Goal: Navigation & Orientation: Find specific page/section

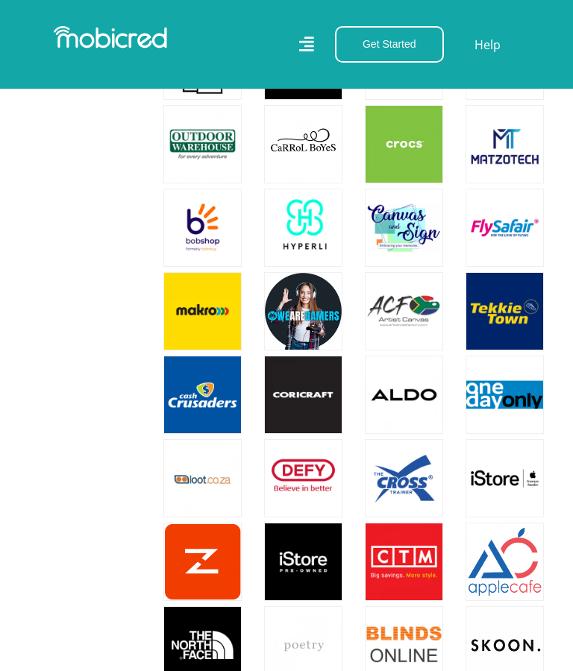
scroll to position [1745, 0]
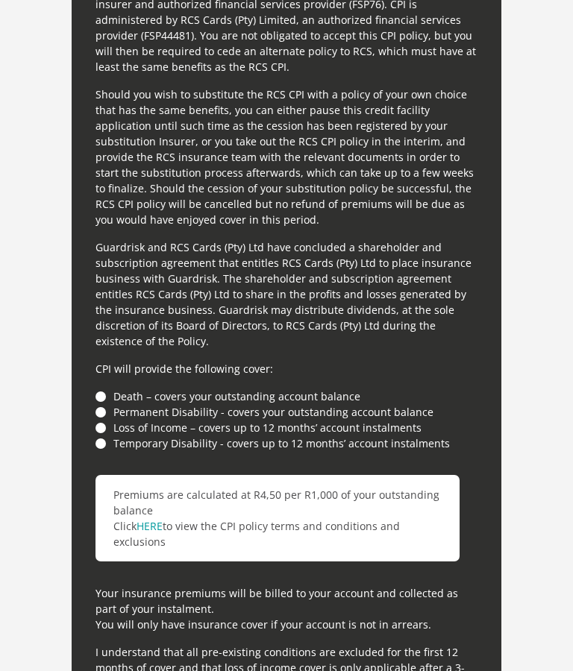
scroll to position [4327, 0]
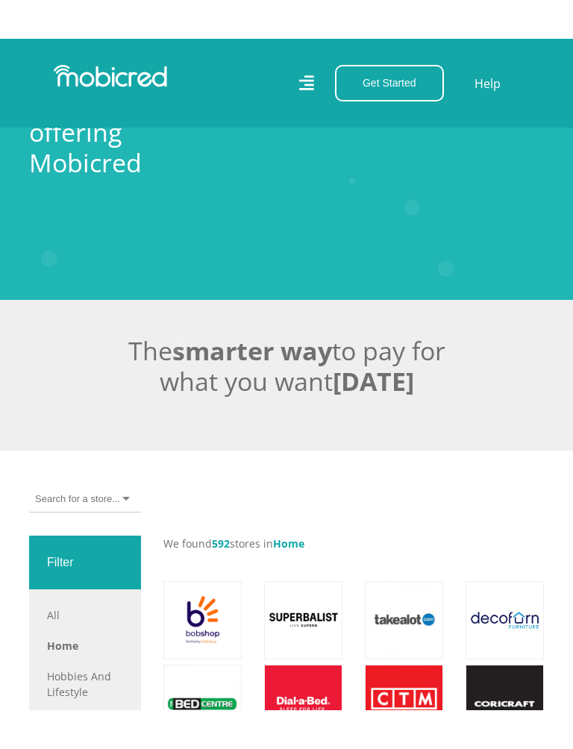
scroll to position [151, 0]
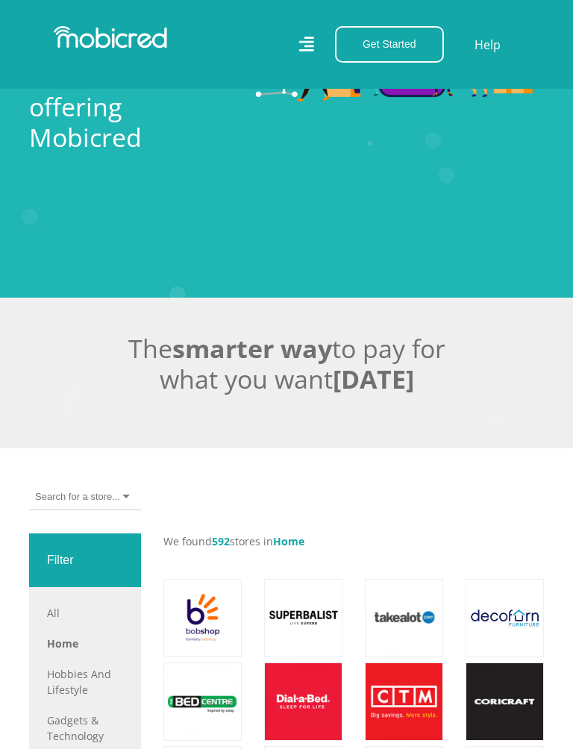
click at [135, 501] on div at bounding box center [85, 497] width 112 height 26
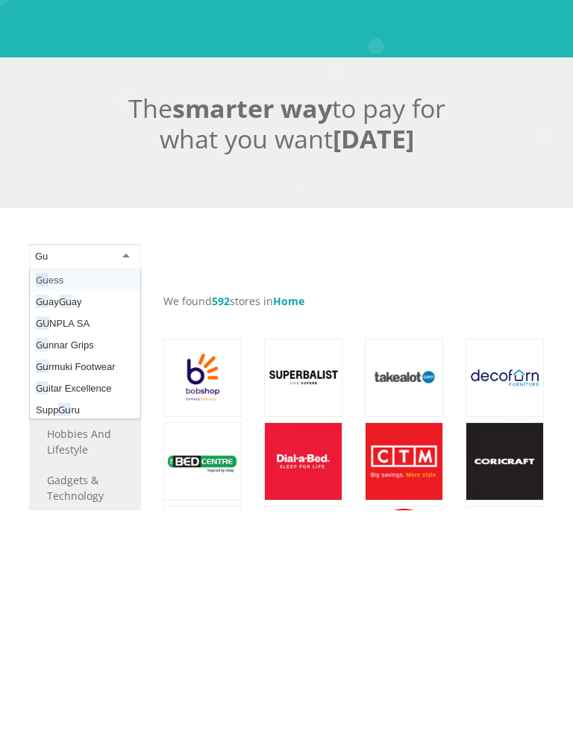
scroll to position [0, 0]
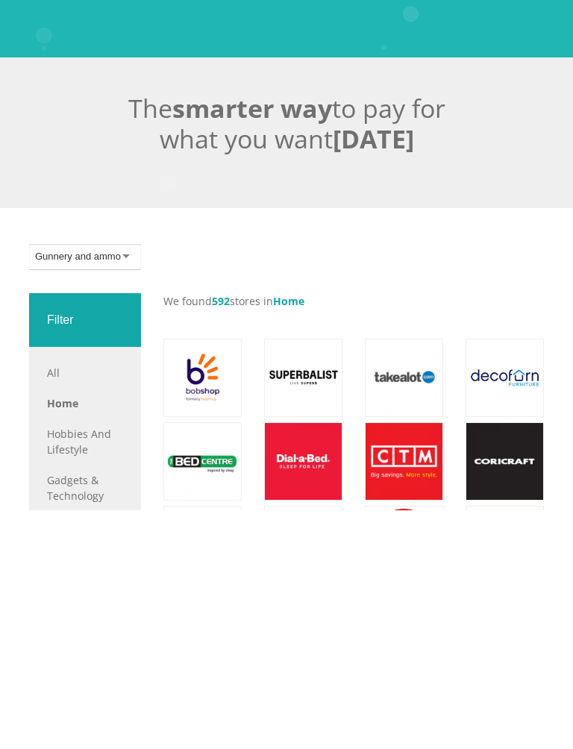
type input "Gunnery and ammo"
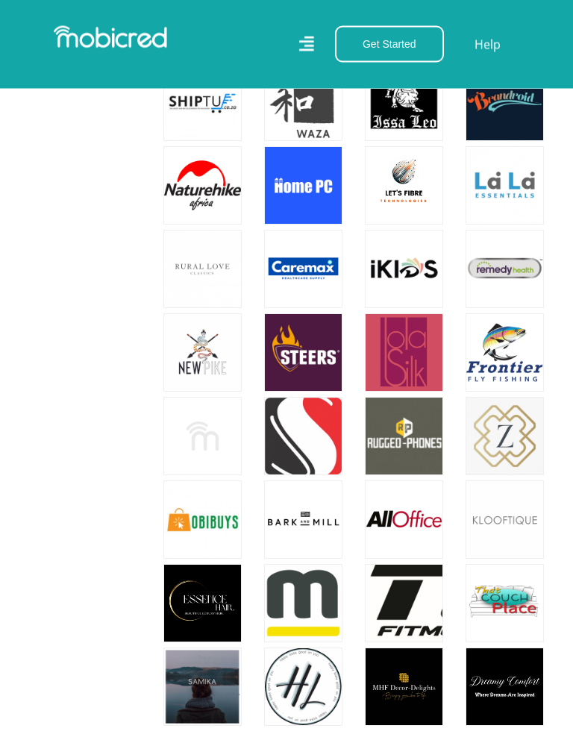
scroll to position [9988, 0]
